Goal: Task Accomplishment & Management: Manage account settings

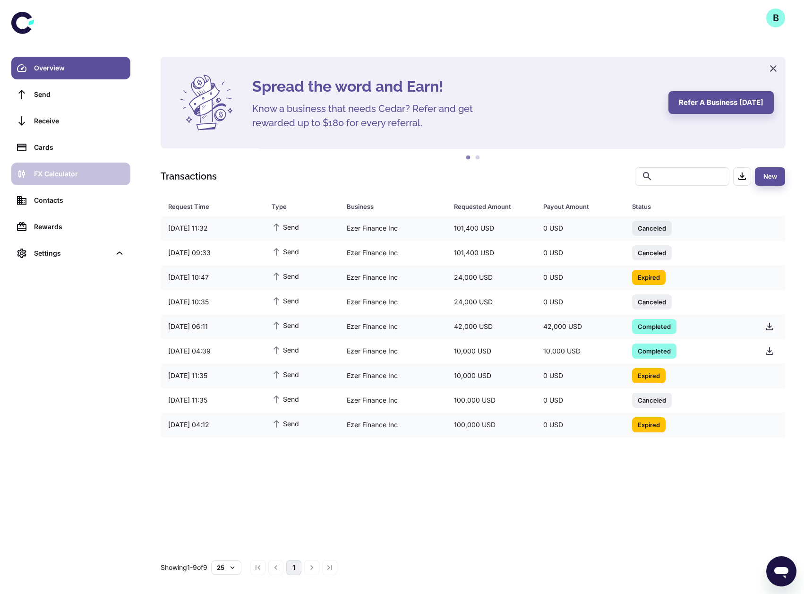
click at [87, 174] on div "FX Calculator" at bounding box center [79, 174] width 91 height 10
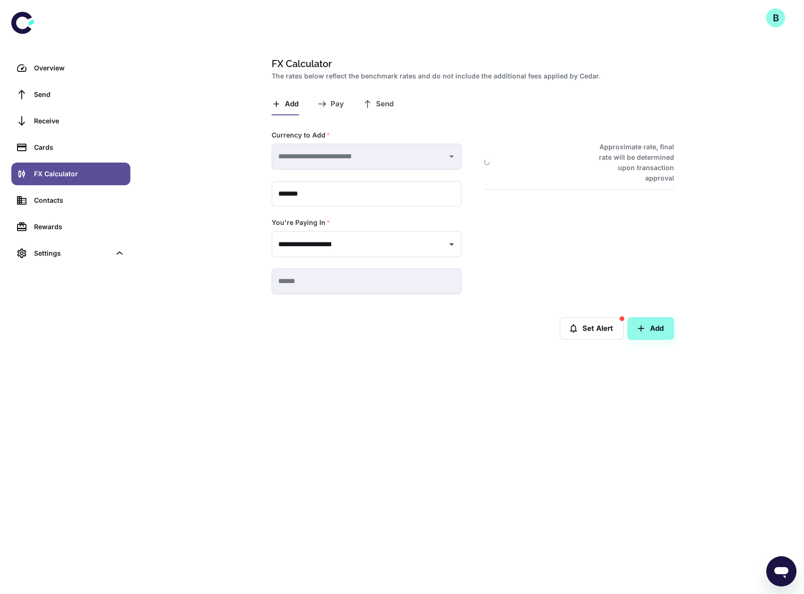
type input "**********"
click at [335, 100] on span "Pay" at bounding box center [337, 104] width 13 height 9
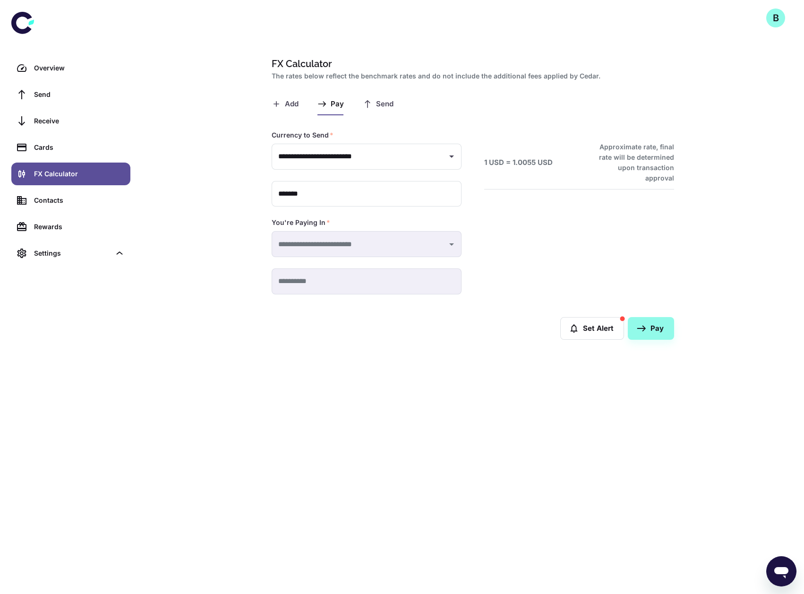
click at [378, 101] on span "Send" at bounding box center [384, 104] width 17 height 9
click at [334, 100] on span "Pay" at bounding box center [337, 104] width 13 height 9
click at [282, 106] on button "Add" at bounding box center [285, 104] width 27 height 23
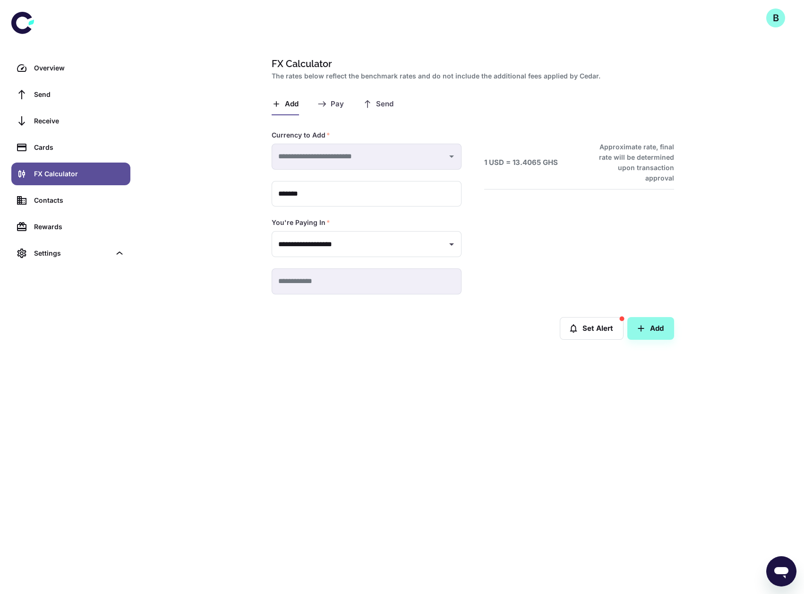
click at [378, 100] on span "Send" at bounding box center [384, 104] width 17 height 9
click at [333, 103] on span "Pay" at bounding box center [337, 104] width 13 height 9
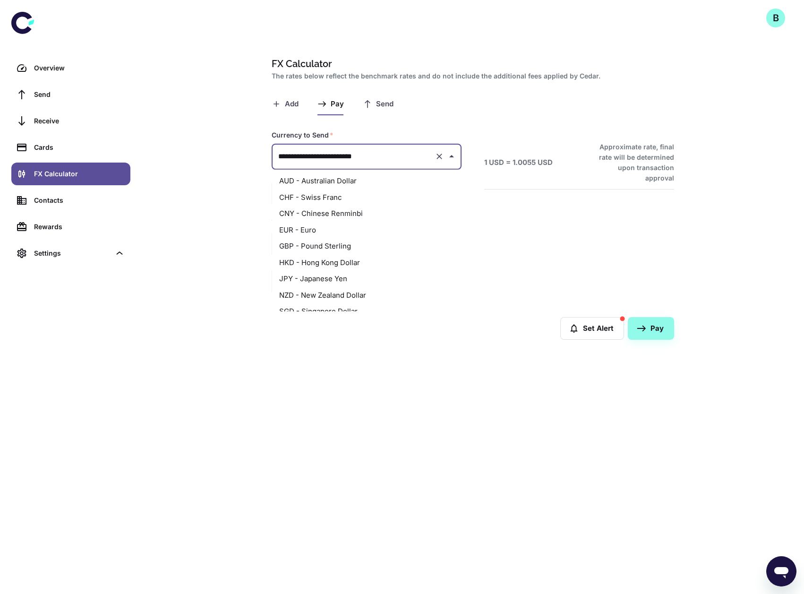
click at [418, 154] on input "**********" at bounding box center [353, 156] width 155 height 17
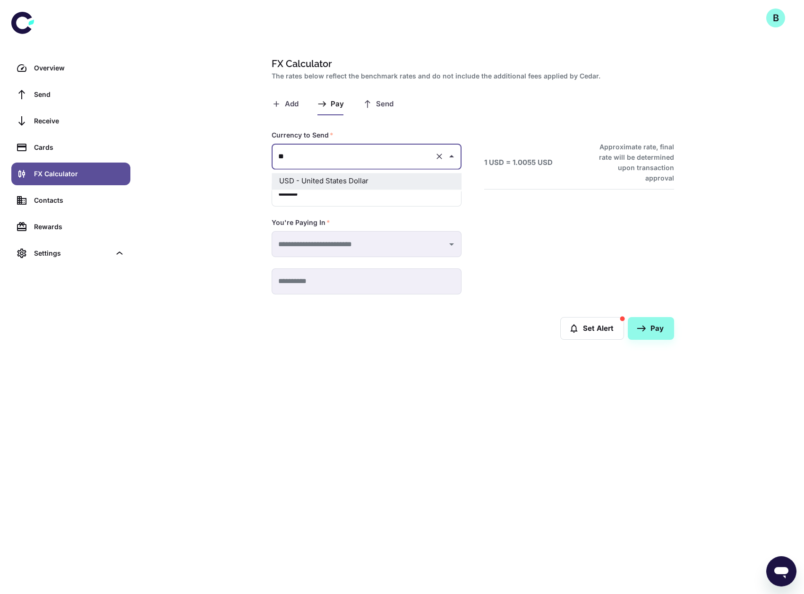
type input "*"
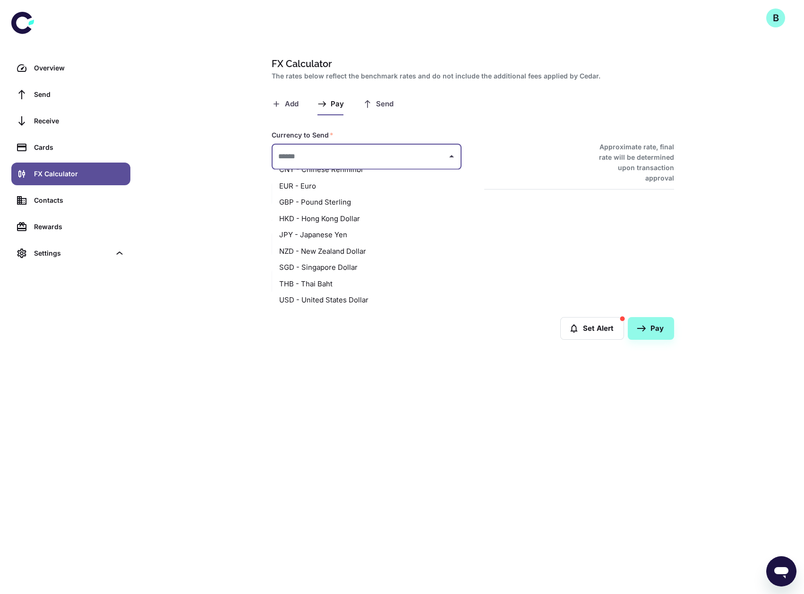
scroll to position [45, 0]
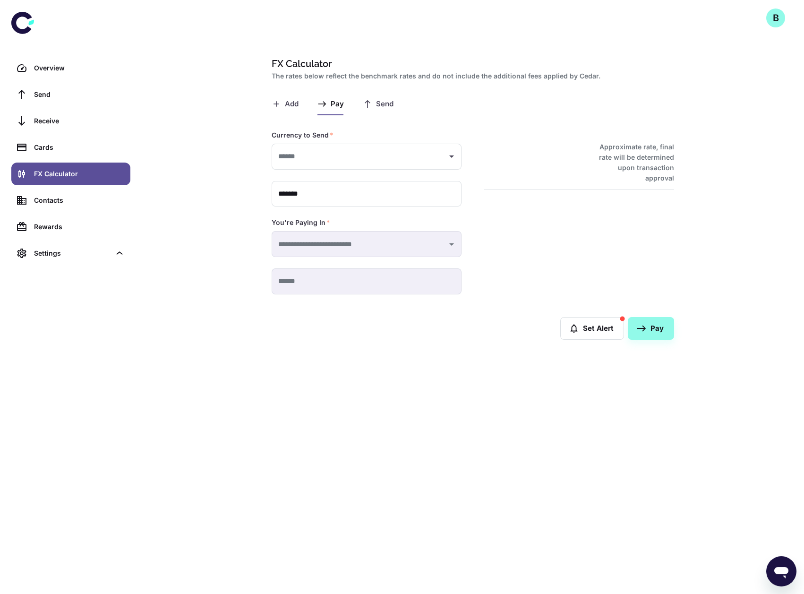
click at [505, 98] on div "Add Pay Send" at bounding box center [473, 104] width 402 height 23
click at [379, 102] on span "Send" at bounding box center [384, 104] width 17 height 9
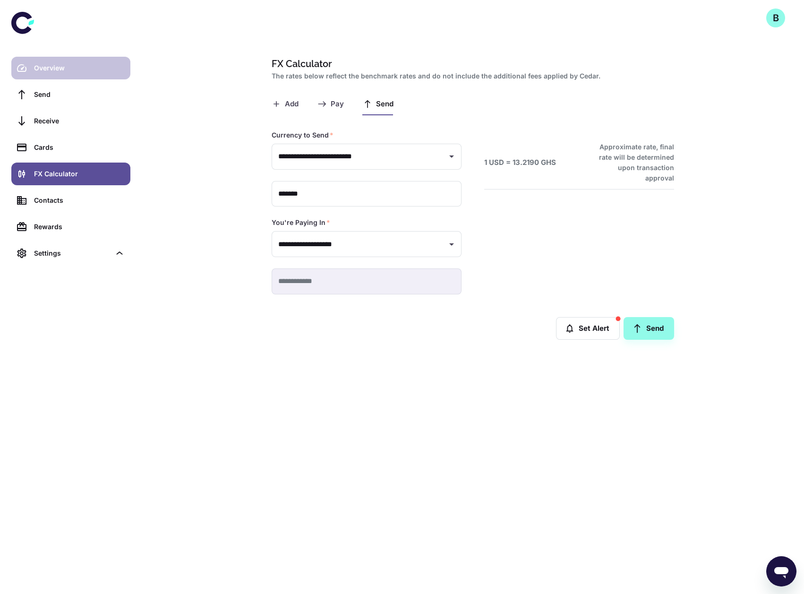
click at [76, 67] on div "Overview" at bounding box center [79, 68] width 91 height 10
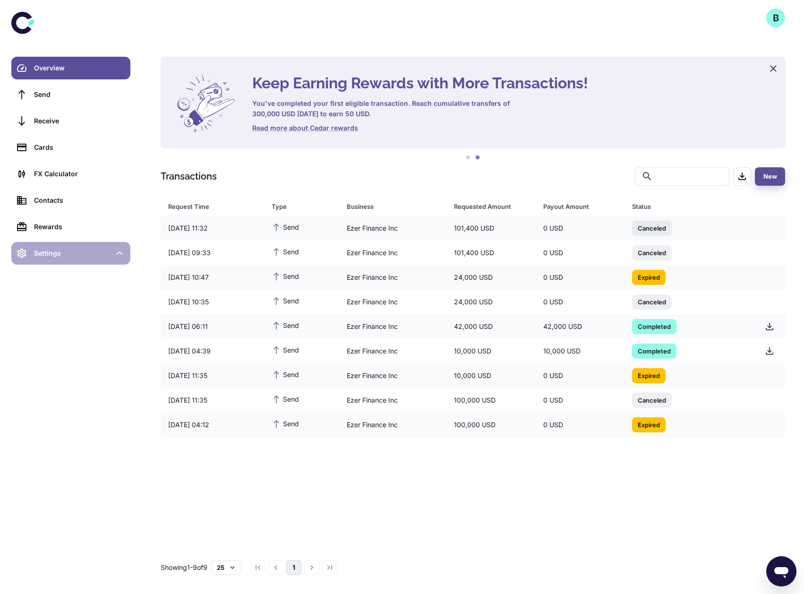
click at [53, 257] on div "Settings" at bounding box center [72, 253] width 77 height 10
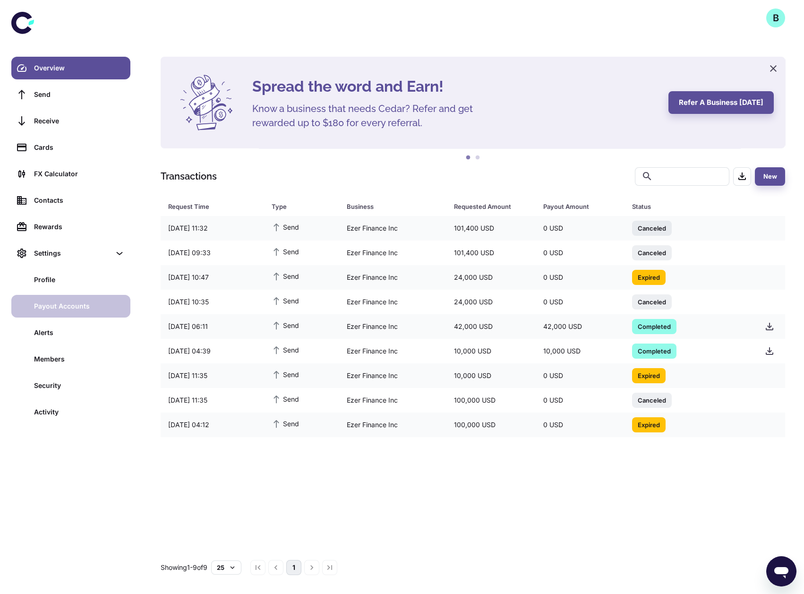
click at [63, 304] on div "Payout Accounts" at bounding box center [79, 306] width 91 height 10
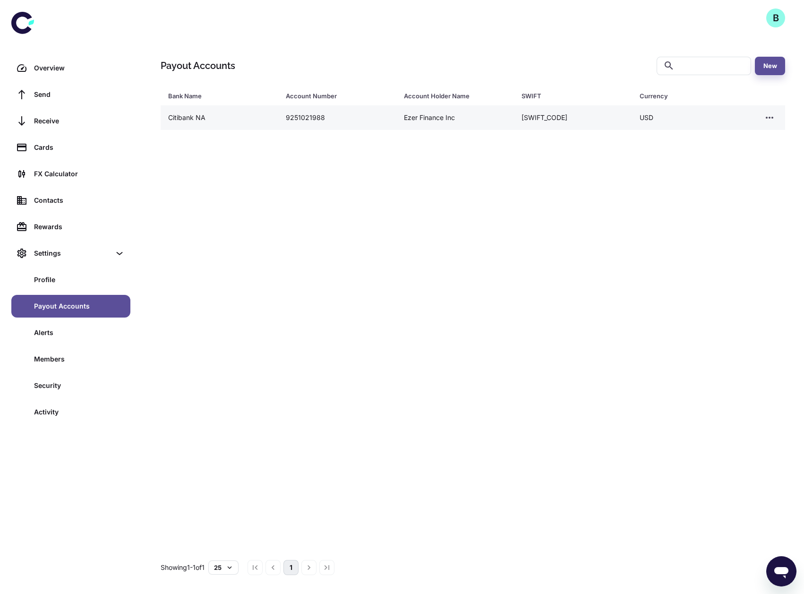
click at [360, 112] on div "9251021988" at bounding box center [337, 118] width 118 height 18
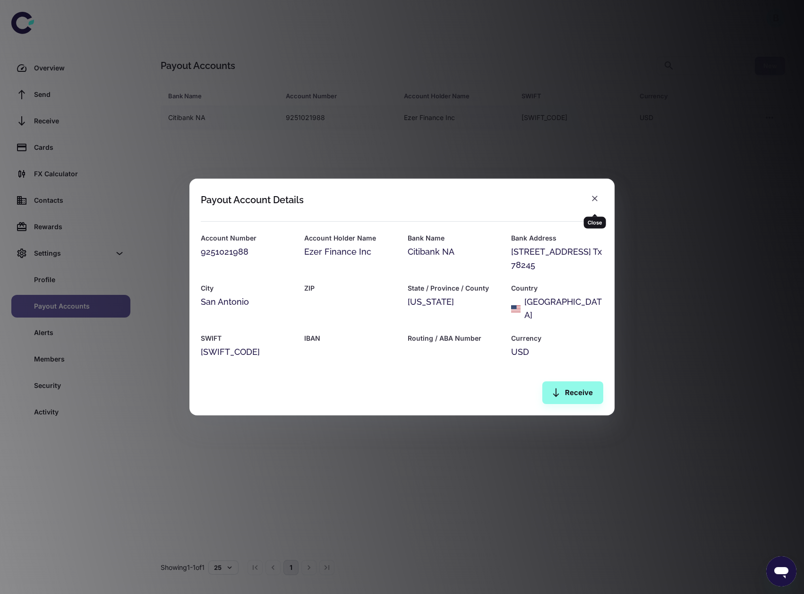
click at [597, 202] on icon "button" at bounding box center [594, 198] width 9 height 9
